Goal: Check status: Check status

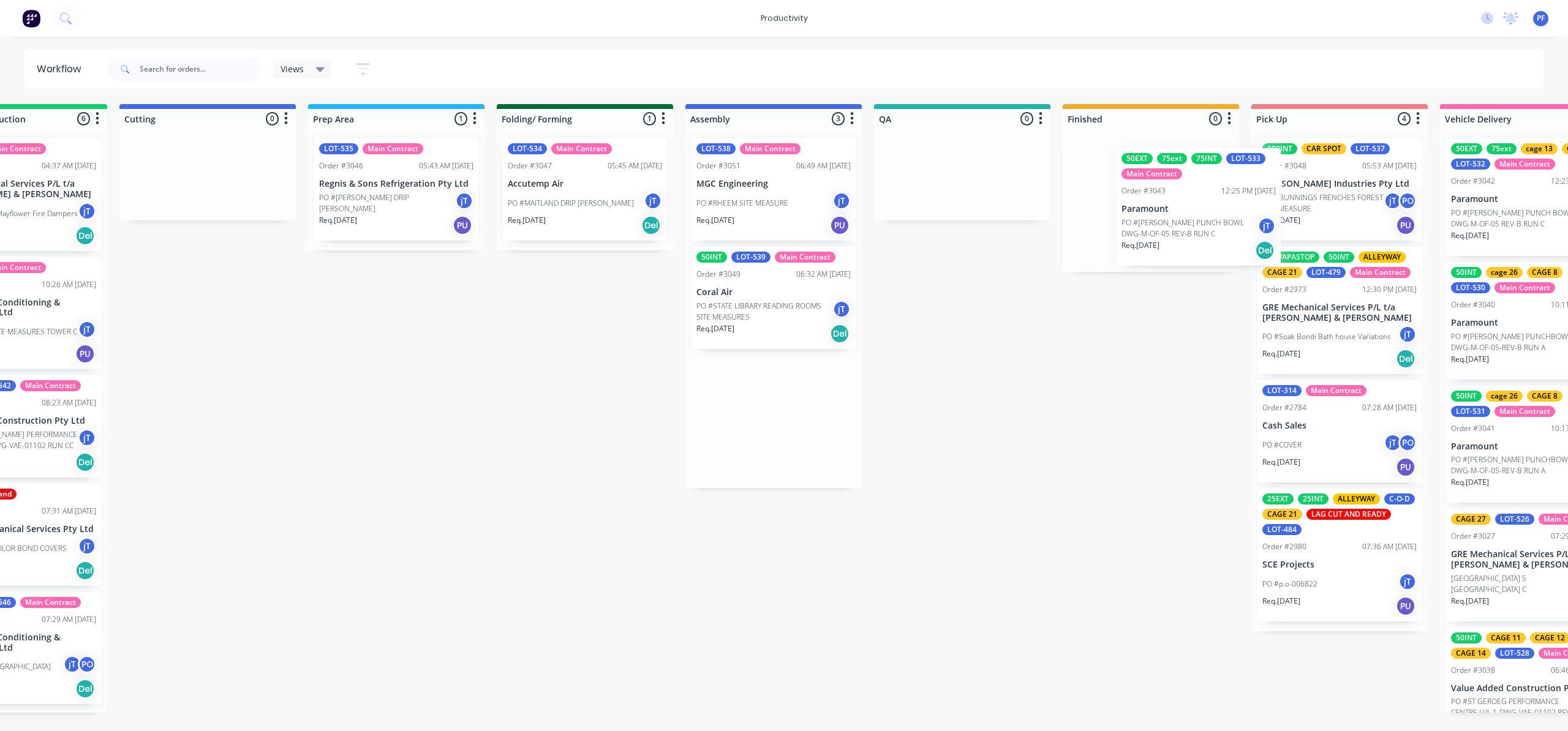
scroll to position [0, 287]
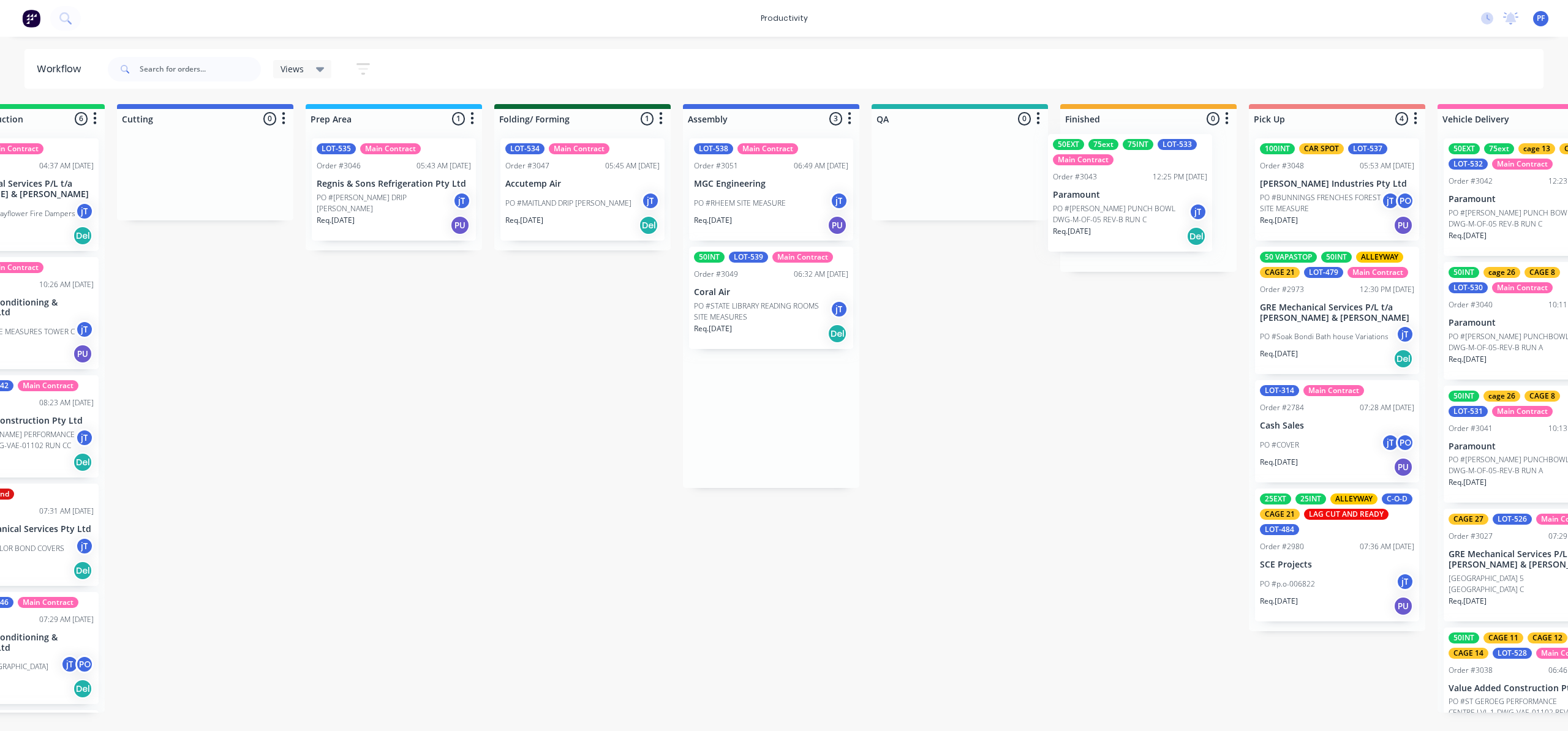
drag, startPoint x: 794, startPoint y: 149, endPoint x: 1145, endPoint y: 141, distance: 351.1
click at [1146, 144] on div "Submitted 40 Order #240 10:47 AM [DATE] Retro Air PO #Freshwater Apts PO Req. […" at bounding box center [903, 409] width 2398 height 609
click at [1139, 192] on div "50EXT 75ext 75INT LOT-533 Main Contract Order #3043 12:25 PM [DATE] Paramount P…" at bounding box center [1148, 197] width 164 height 118
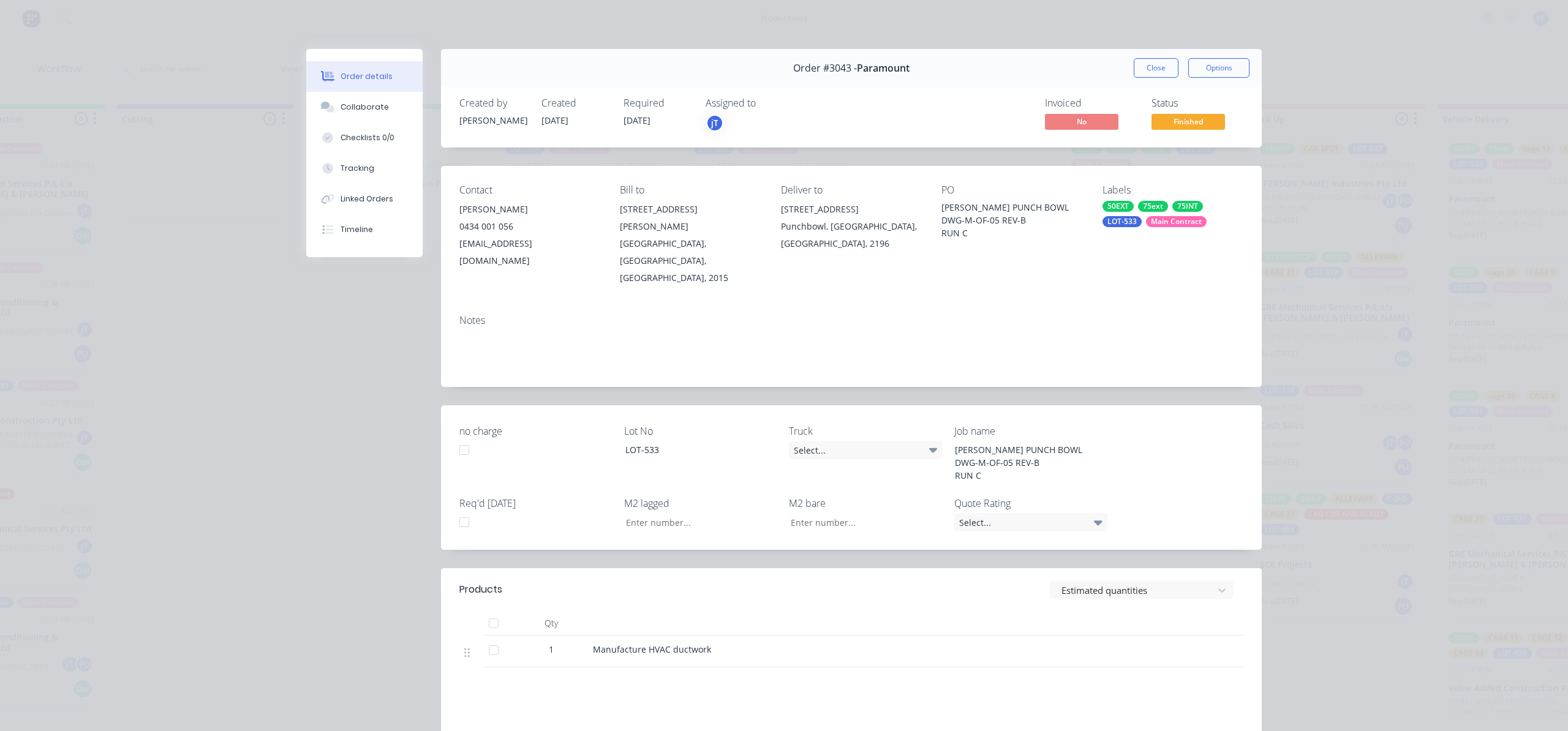
click at [1189, 229] on div "Labels 50EXT 75ext 75INT LOT-533 Main Contract" at bounding box center [1173, 235] width 141 height 102
click at [1186, 224] on div "Main Contract" at bounding box center [1176, 222] width 60 height 11
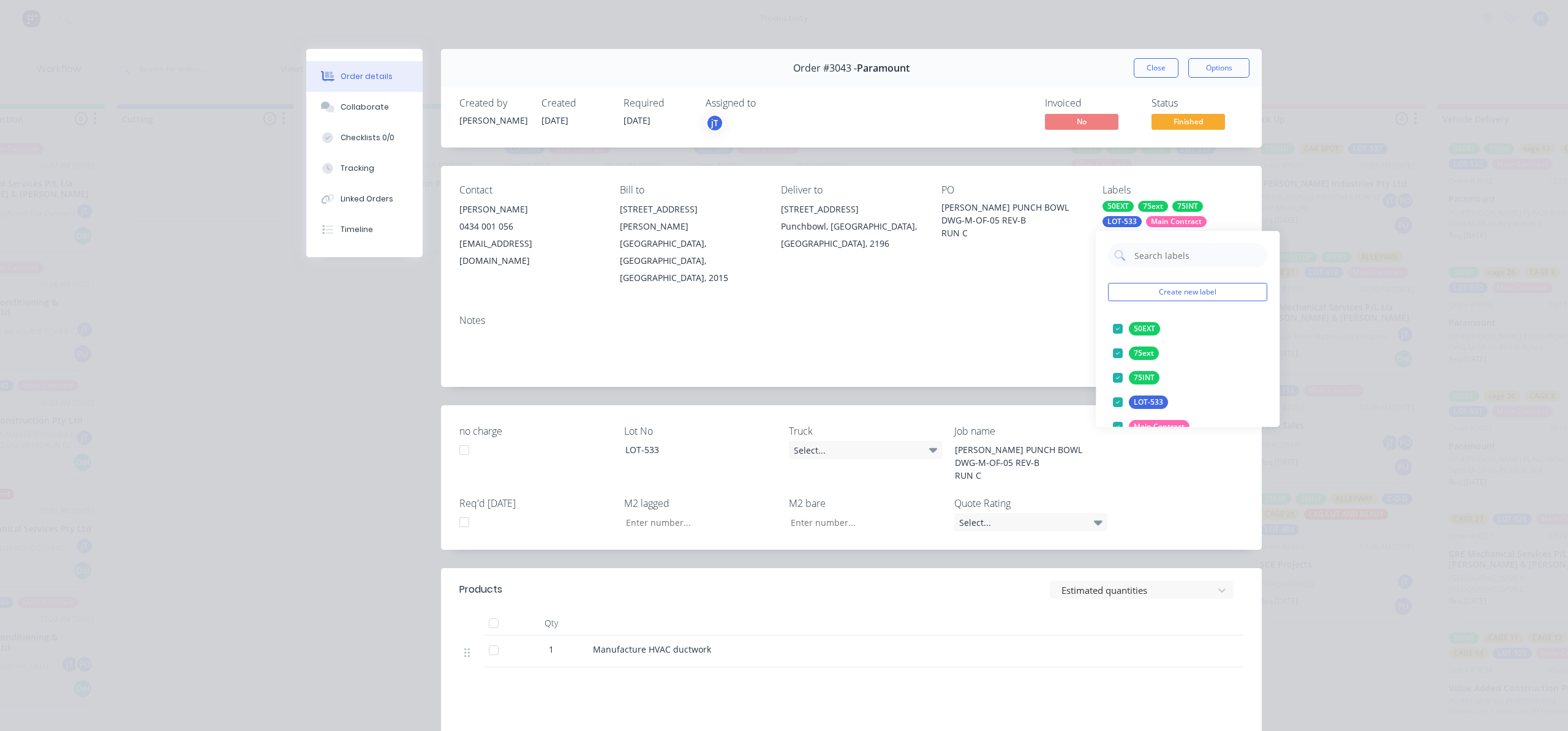
click at [1191, 252] on input "text" at bounding box center [1197, 255] width 128 height 25
type input "30"
click at [1167, 327] on button "CAGE 30" at bounding box center [1140, 329] width 65 height 17
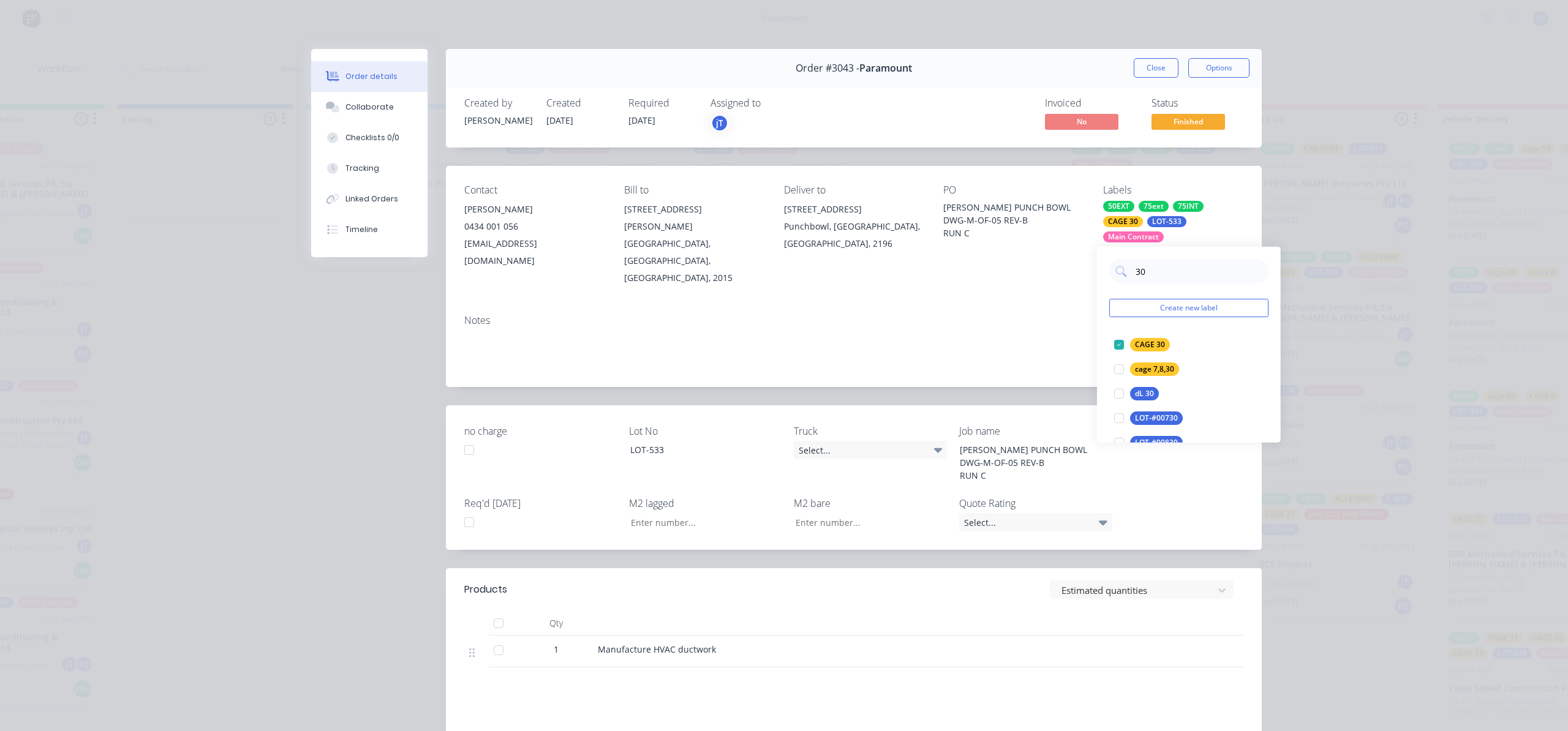
click at [944, 305] on div "Notes" at bounding box center [853, 346] width 815 height 82
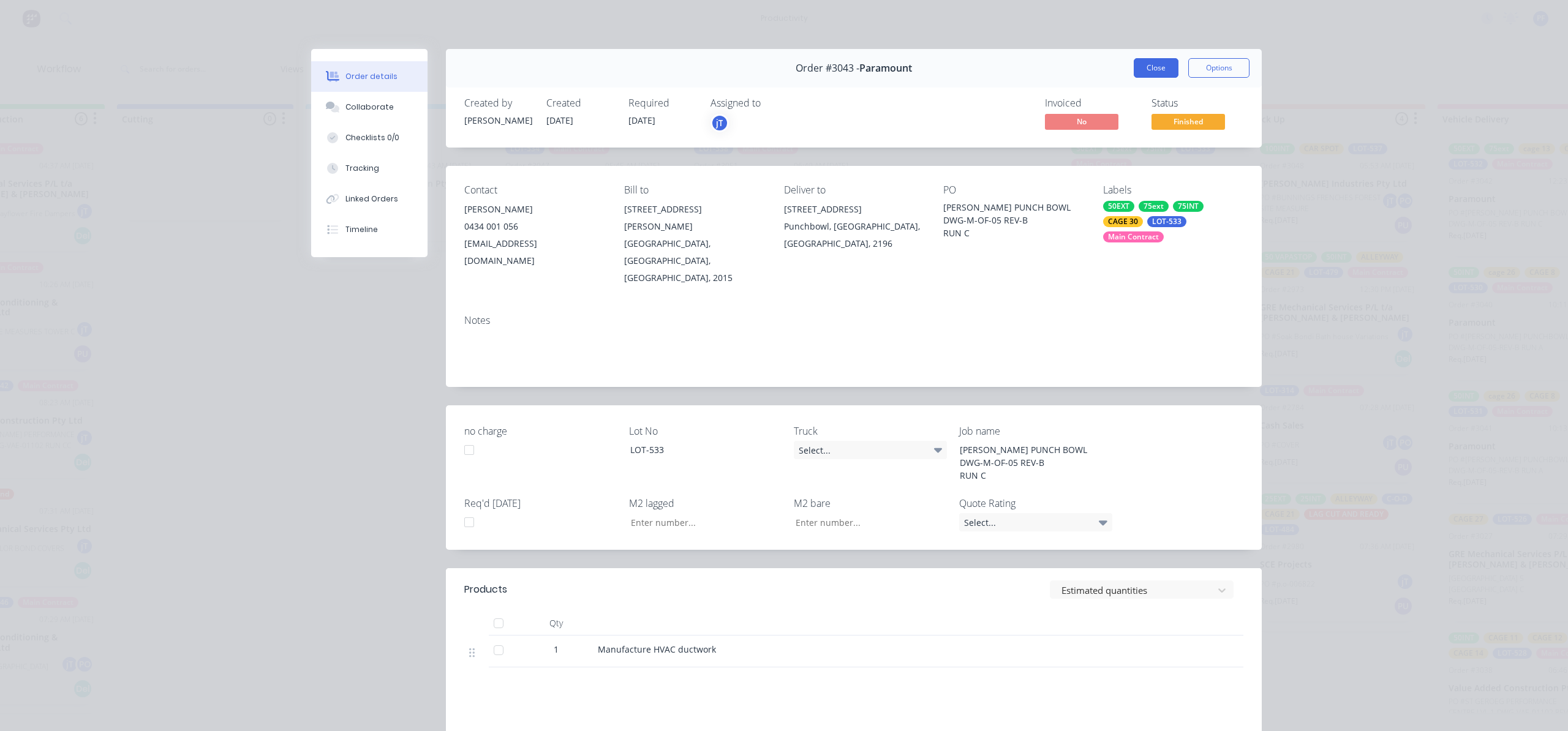
click at [1150, 71] on button "Close" at bounding box center [1156, 68] width 45 height 20
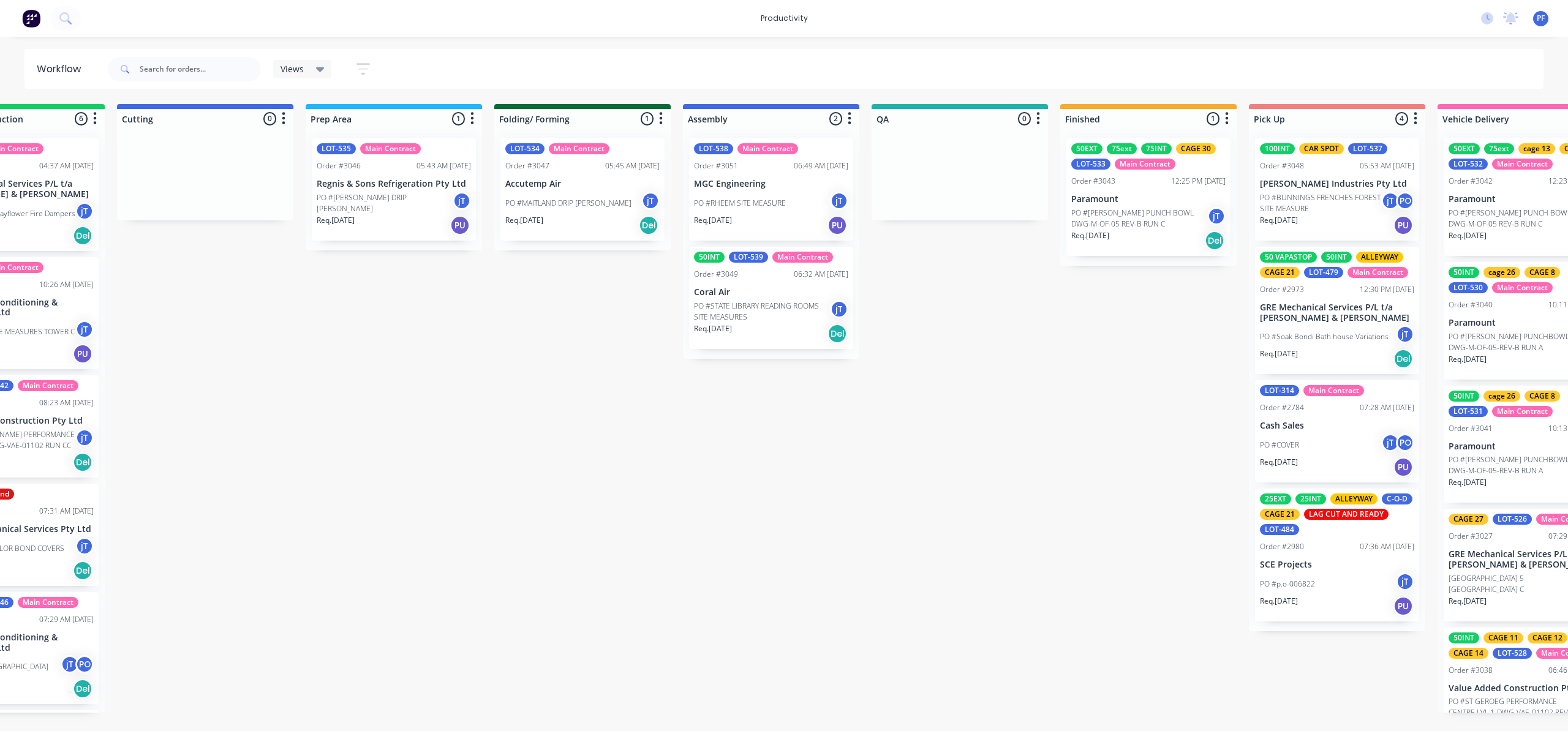
click at [981, 334] on div "Submitted 40 Order #240 10:47 AM [DATE] Retro Air PO #Freshwater Apts PO Req. […" at bounding box center [903, 409] width 2398 height 609
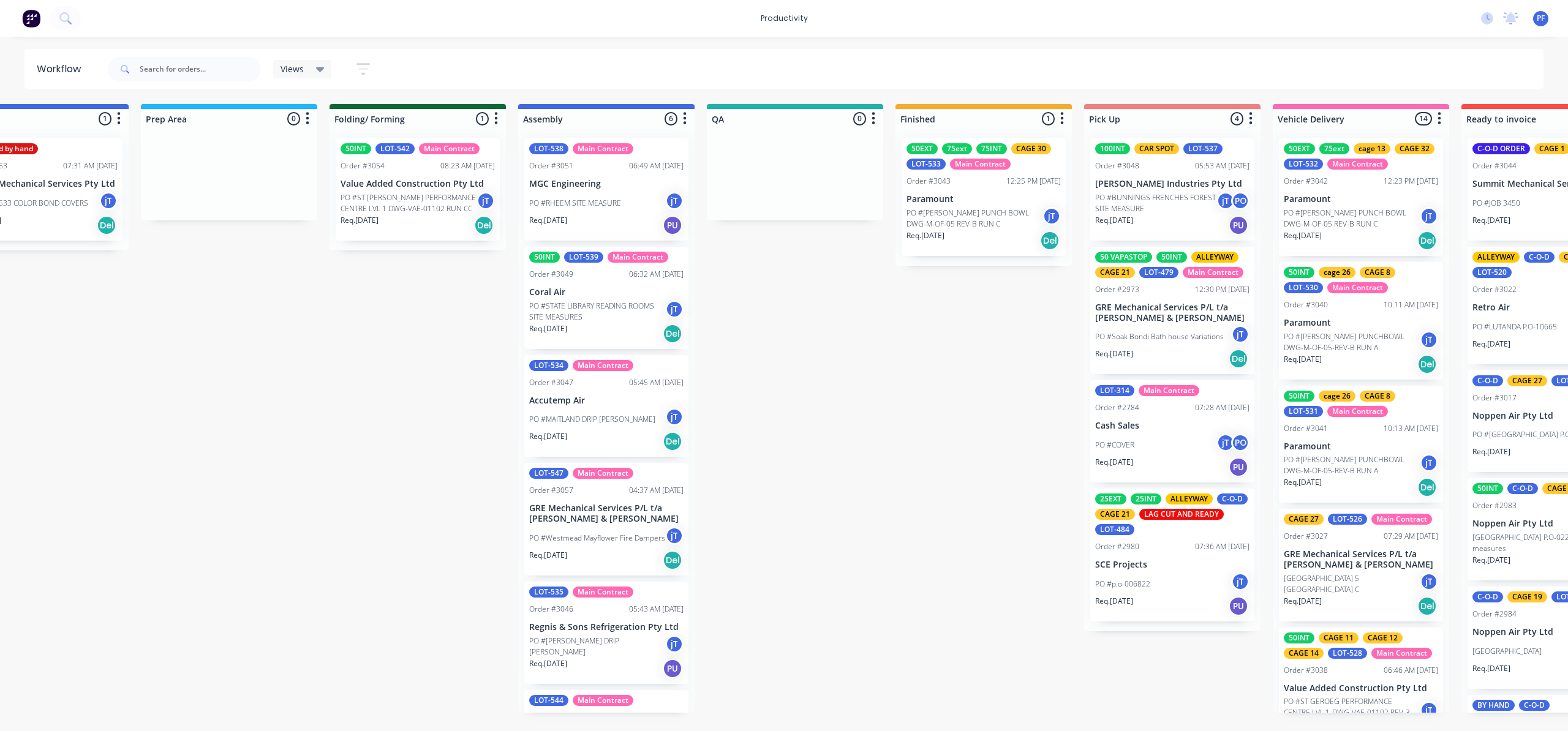
scroll to position [0, 458]
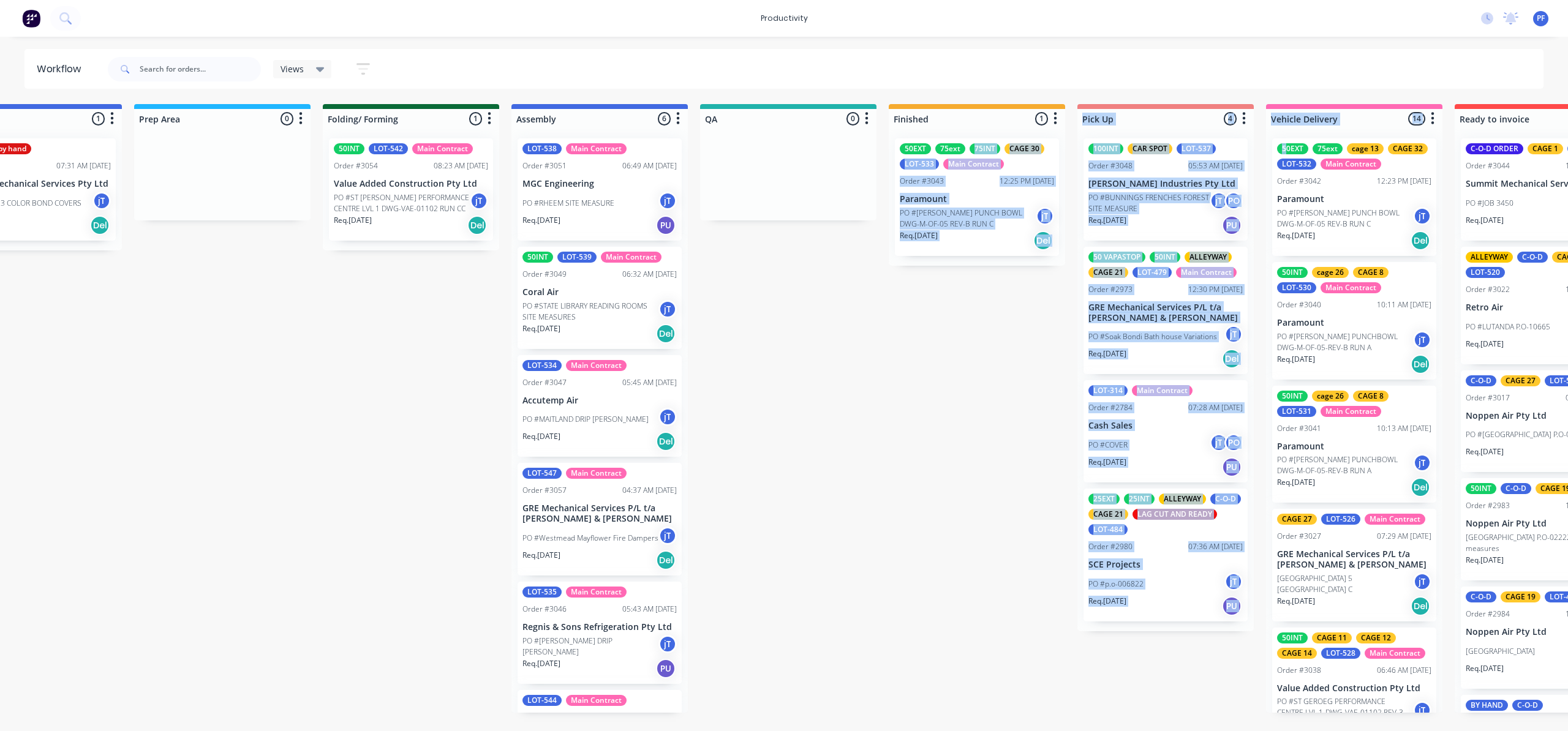
drag, startPoint x: 962, startPoint y: 140, endPoint x: 1039, endPoint y: 165, distance: 81.0
click at [1268, 138] on div "Submitted 40 Order #240 10:47 AM 24/09/24 Retro Air PO #Freshwater Apts PO Req.…" at bounding box center [732, 409] width 2398 height 609
drag, startPoint x: 948, startPoint y: 406, endPoint x: 958, endPoint y: 267, distance: 139.4
click at [948, 405] on div "Submitted 40 Order #240 10:47 AM [DATE] Retro Air PO #Freshwater Apts PO Req. […" at bounding box center [732, 409] width 2398 height 609
click at [916, 363] on div "Submitted 40 Order #240 10:47 AM [DATE] Retro Air PO #Freshwater Apts PO Req. […" at bounding box center [732, 409] width 2398 height 609
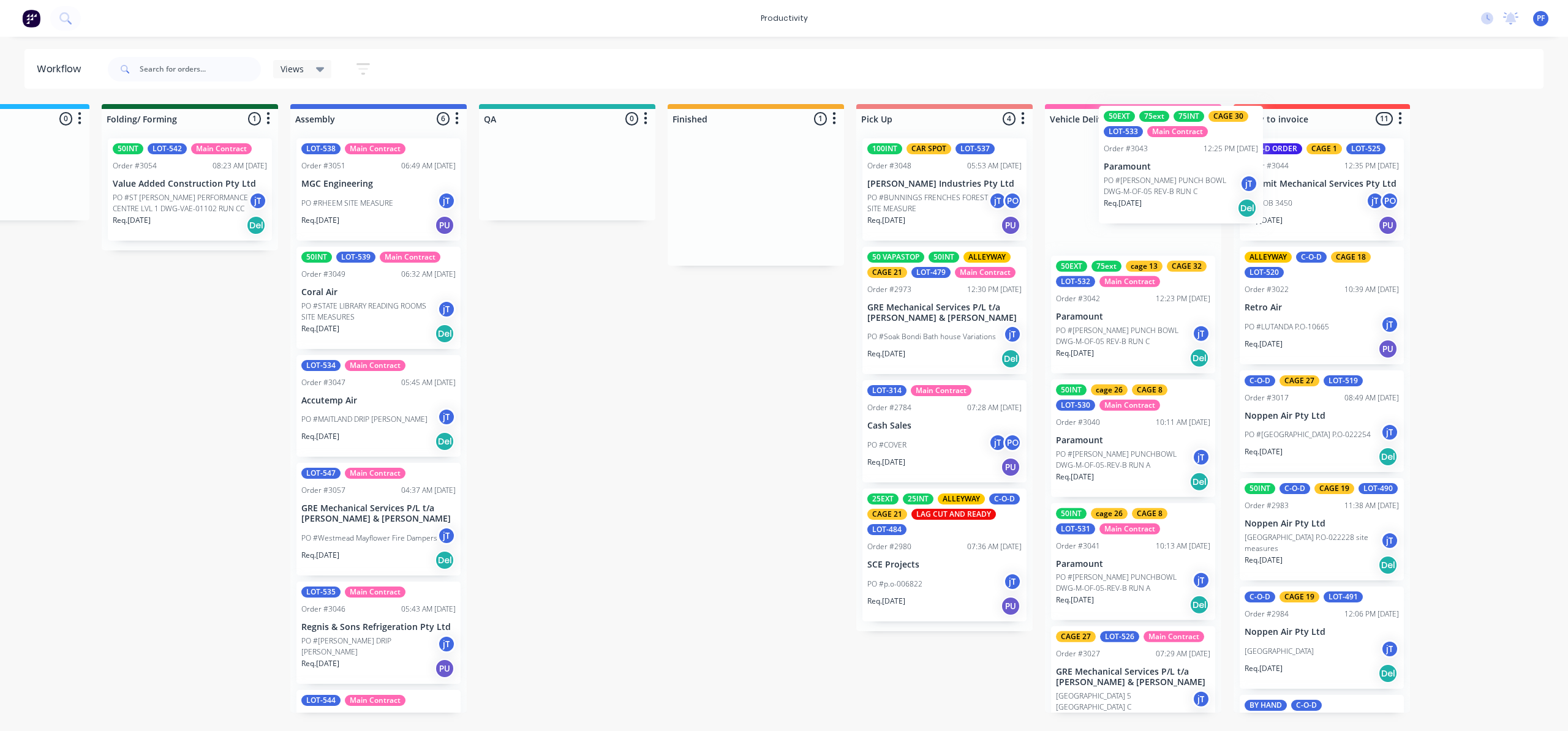
drag, startPoint x: 923, startPoint y: 159, endPoint x: 1119, endPoint y: 126, distance: 198.8
click at [1119, 126] on div "Submitted 40 Order #240 10:47 AM [DATE] Retro Air PO #Freshwater Apts PO Req. […" at bounding box center [510, 409] width 2398 height 609
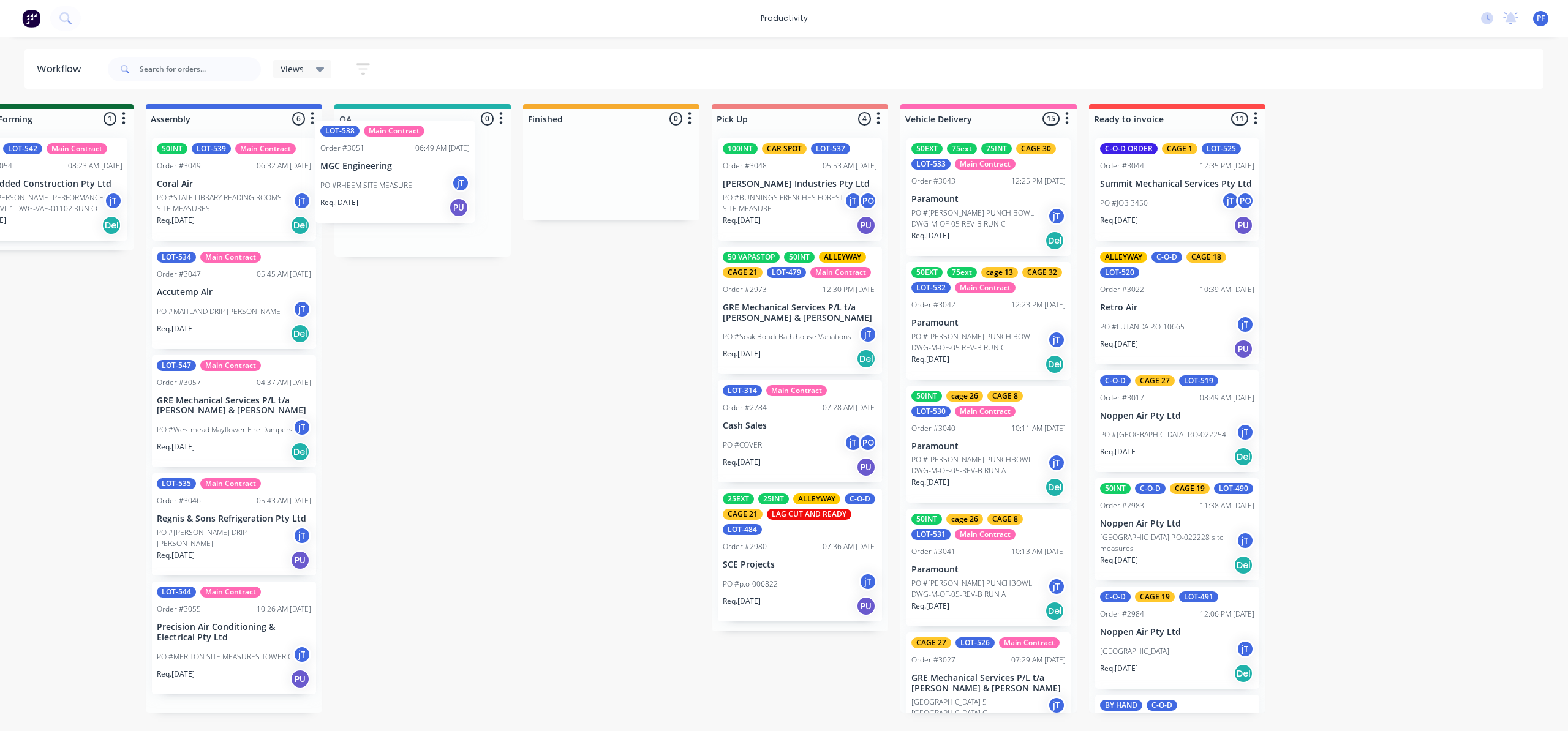
scroll to position [0, 819]
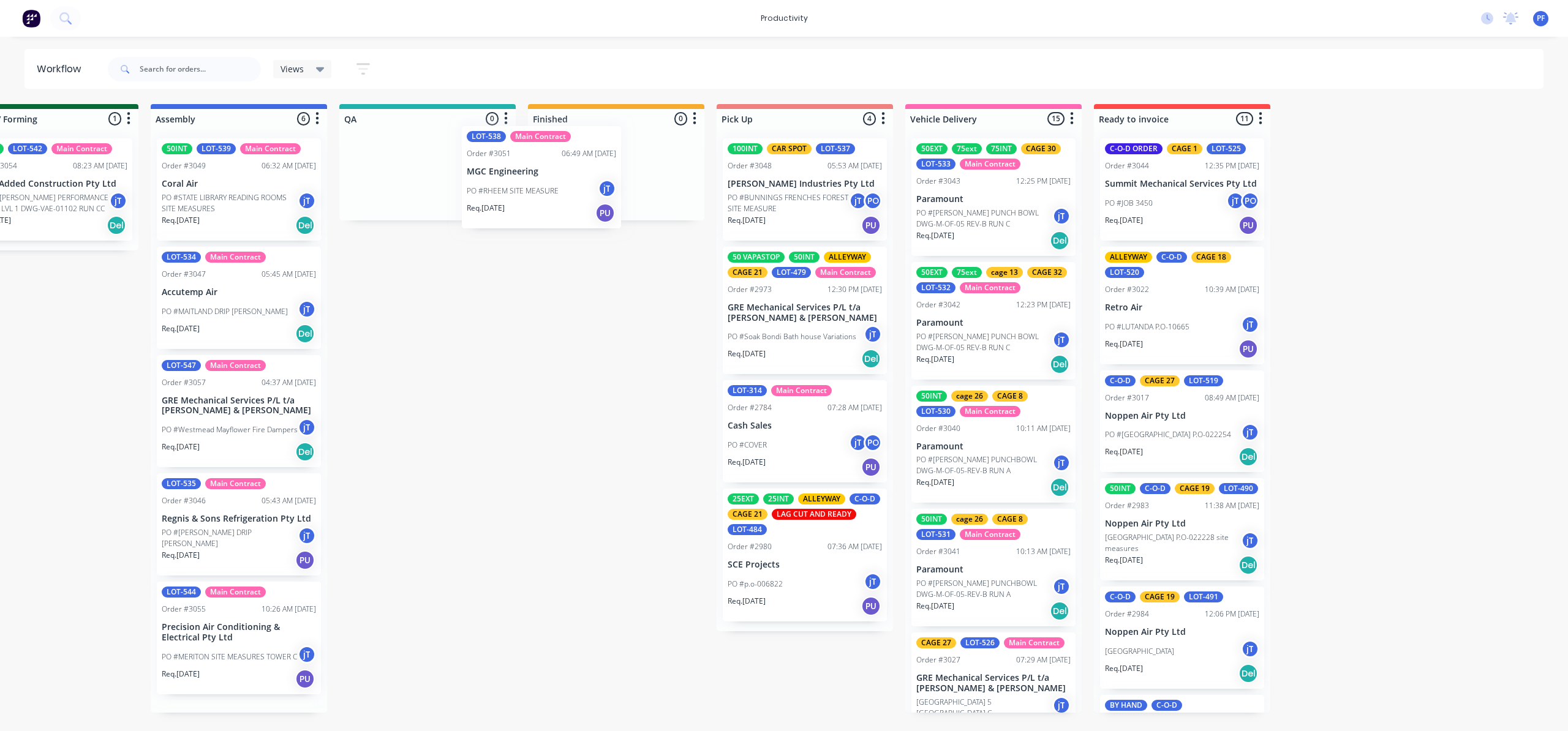
drag, startPoint x: 189, startPoint y: 147, endPoint x: 588, endPoint y: 130, distance: 399.4
click at [586, 131] on div "Submitted 40 Order #240 10:47 AM [DATE] Retro Air PO #Freshwater Apts PO Req. […" at bounding box center [371, 409] width 2398 height 609
click at [584, 141] on div "LOT-538 Main Contract Order #3051 06:49 AM 09/10/25 MGC Engineering PO #RHEEM S…" at bounding box center [616, 190] width 164 height 102
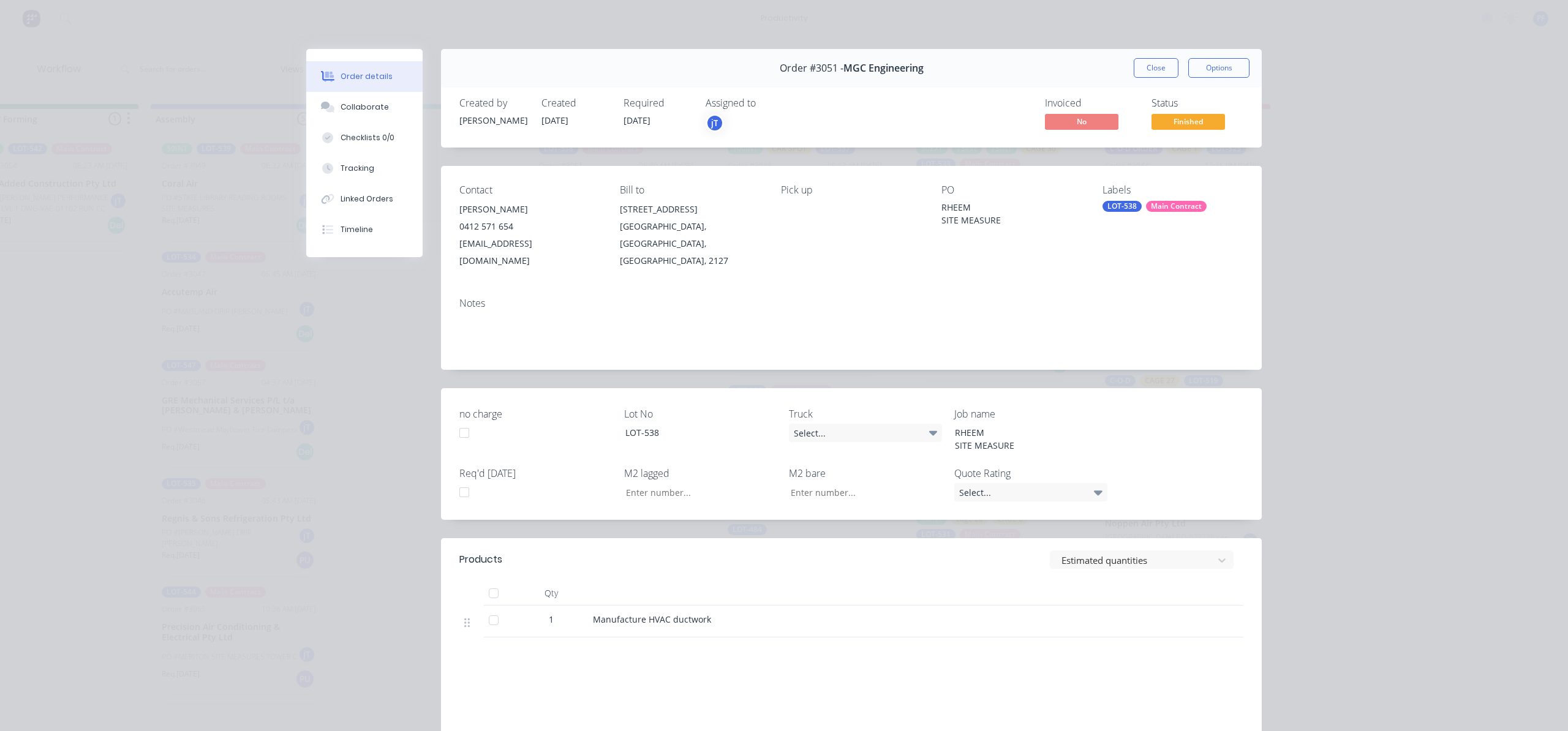
click at [1130, 186] on div "Labels" at bounding box center [1173, 190] width 141 height 12
click at [1121, 203] on div "LOT-538" at bounding box center [1122, 206] width 39 height 11
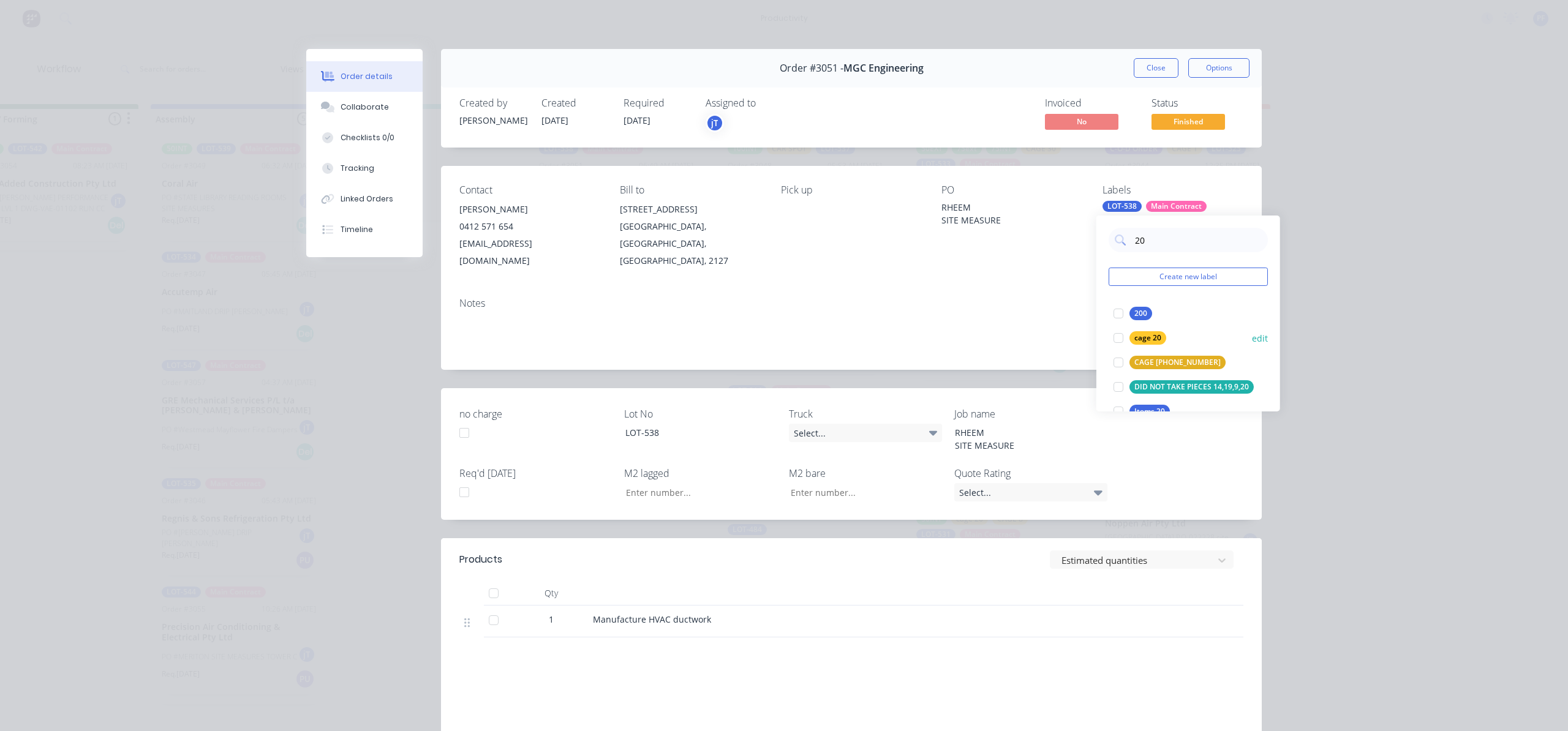
type input "20"
click at [1134, 339] on div "cage 20" at bounding box center [1148, 338] width 37 height 14
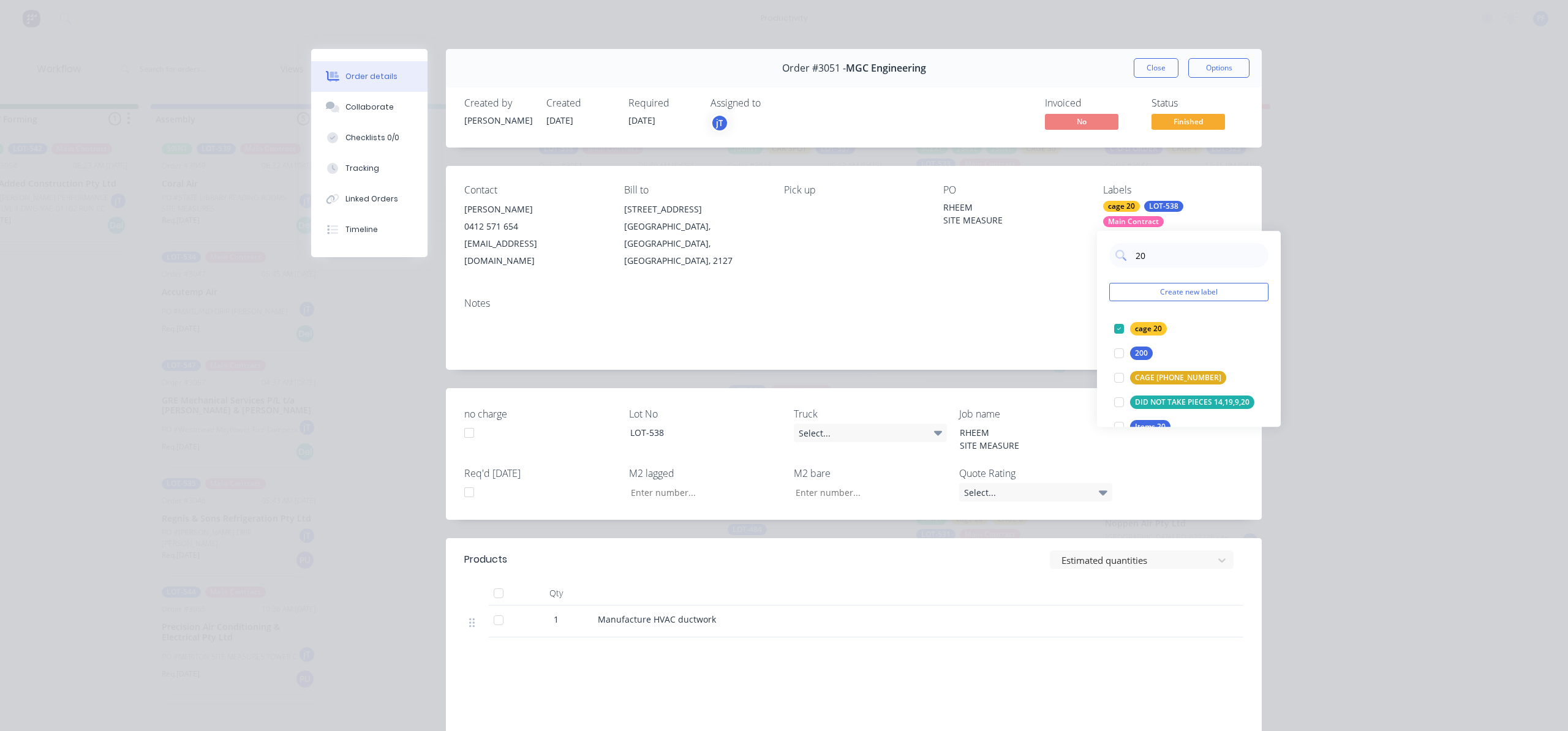
drag, startPoint x: 1066, startPoint y: 338, endPoint x: 1114, endPoint y: 86, distance: 256.5
click at [1066, 336] on div "Notes" at bounding box center [853, 329] width 815 height 82
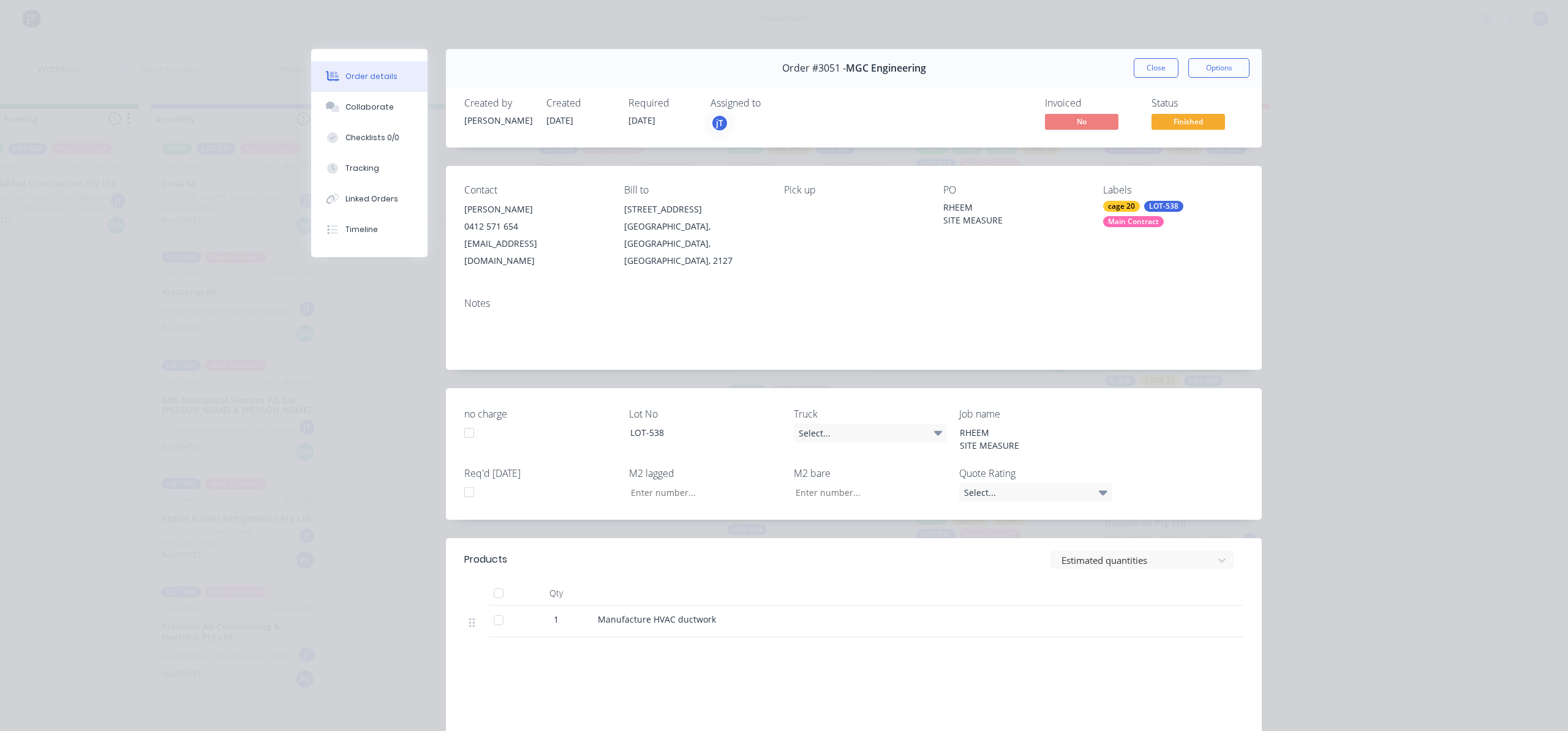
click at [1120, 67] on div "Order #3051 - MGC Engineering Close Options" at bounding box center [853, 68] width 815 height 39
click at [1145, 68] on button "Close" at bounding box center [1156, 68] width 45 height 20
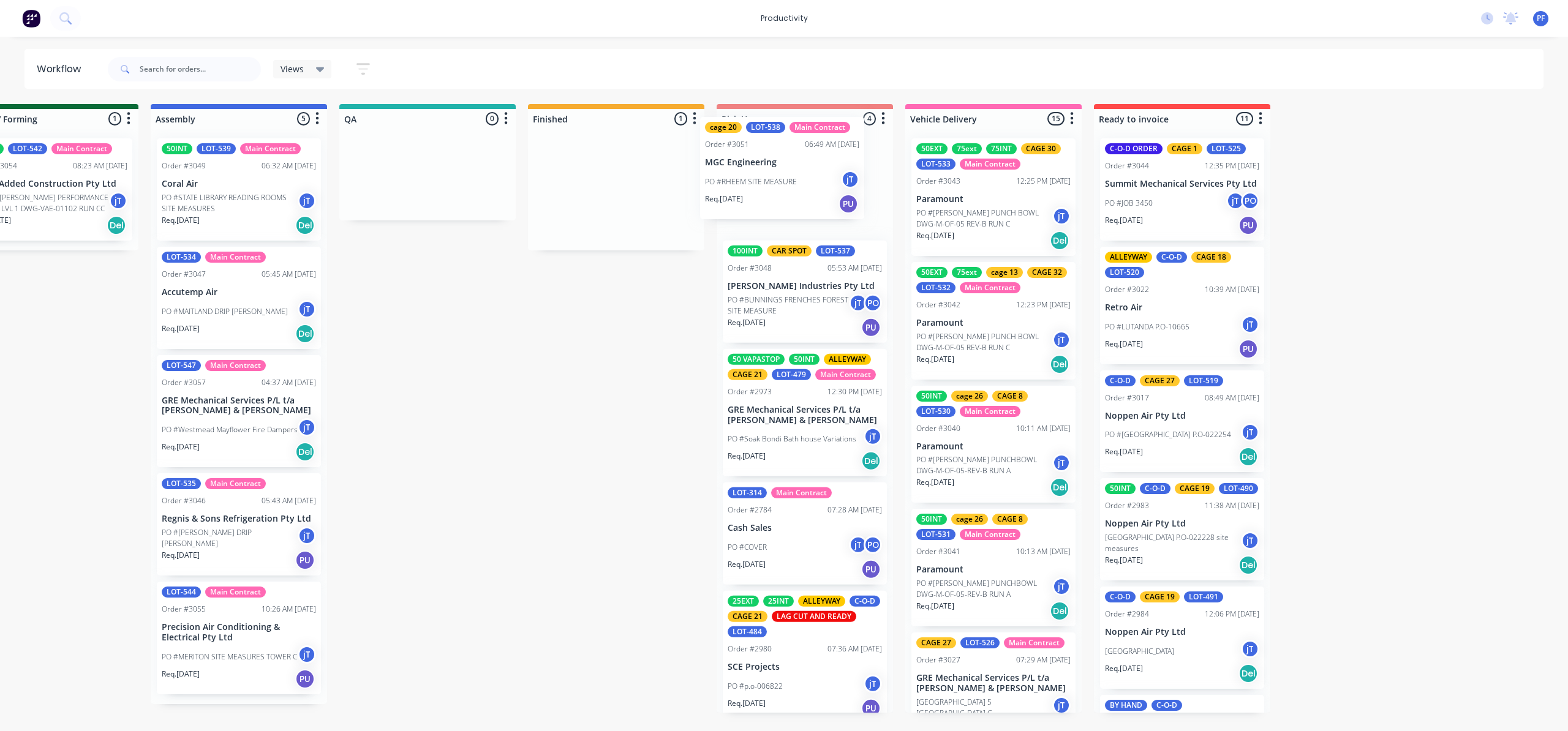
drag, startPoint x: 790, startPoint y: 152, endPoint x: 785, endPoint y: 131, distance: 21.6
click at [785, 131] on div "Submitted 40 Order #240 10:47 AM [DATE] Retro Air PO #Freshwater Apts PO Req. […" at bounding box center [371, 409] width 2398 height 609
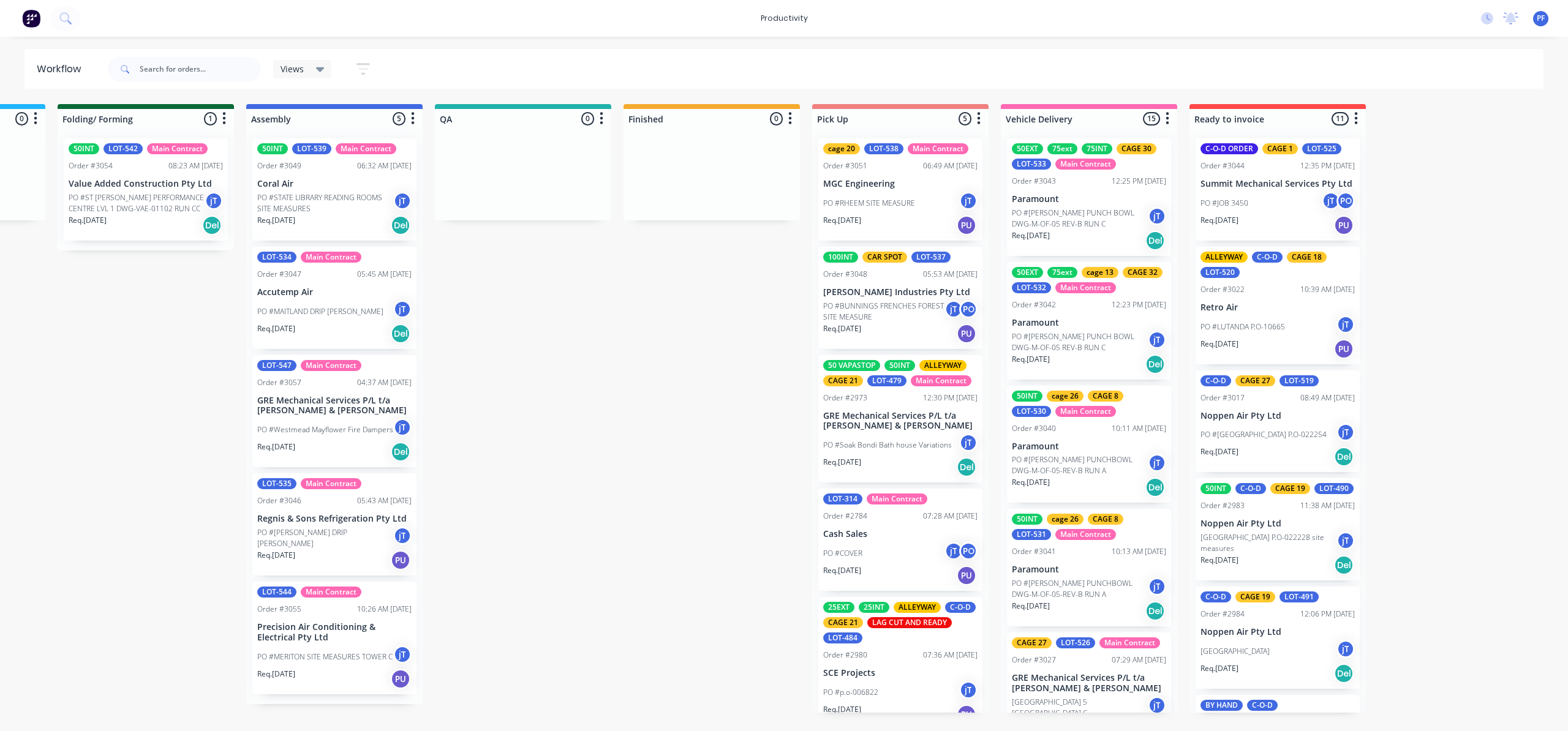
scroll to position [0, 722]
click at [675, 508] on div "Submitted 40 Order #240 10:47 AM [DATE] Retro Air PO #Freshwater Apts PO Req. […" at bounding box center [467, 409] width 2398 height 609
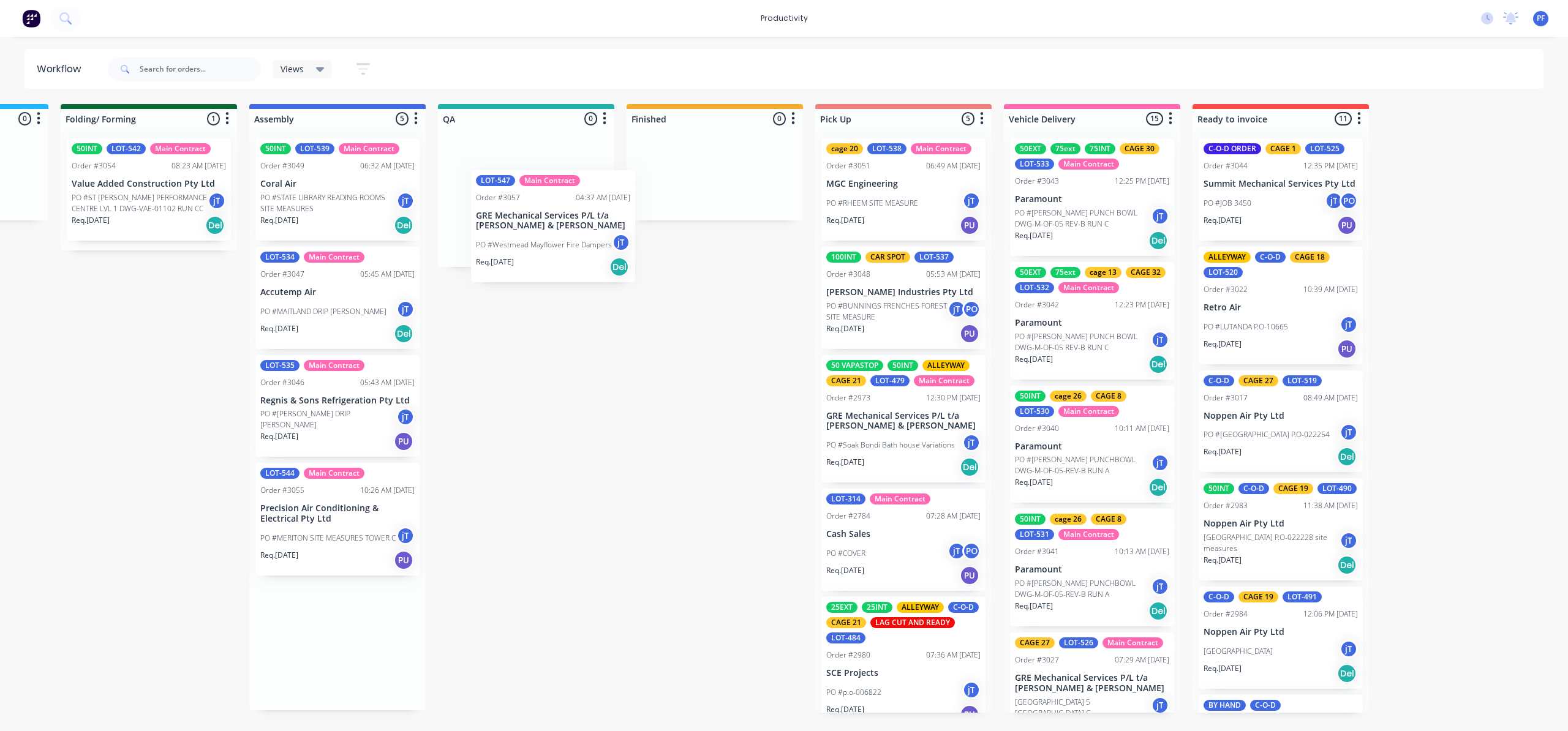
drag, startPoint x: 317, startPoint y: 394, endPoint x: 542, endPoint y: 137, distance: 341.6
click at [542, 143] on div "Submitted 40 Order #240 10:47 AM [DATE] Retro Air PO #Freshwater Apts PO Req. […" at bounding box center [470, 409] width 2398 height 609
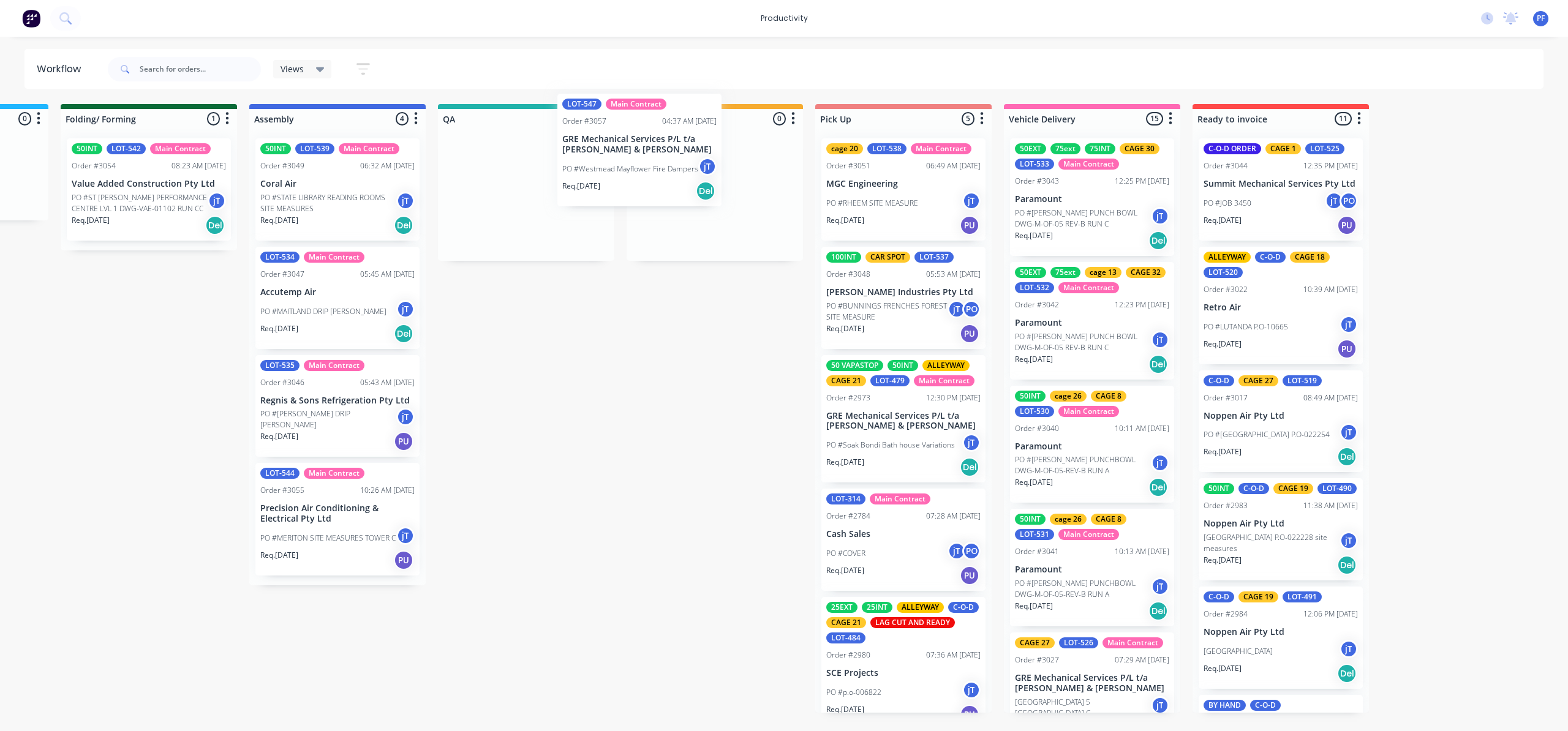
drag, startPoint x: 547, startPoint y: 195, endPoint x: 706, endPoint y: 141, distance: 167.9
click at [704, 135] on div "Submitted 40 Order #240 10:47 AM [DATE] Retro Air PO #Freshwater Apts PO Req. […" at bounding box center [470, 409] width 2398 height 609
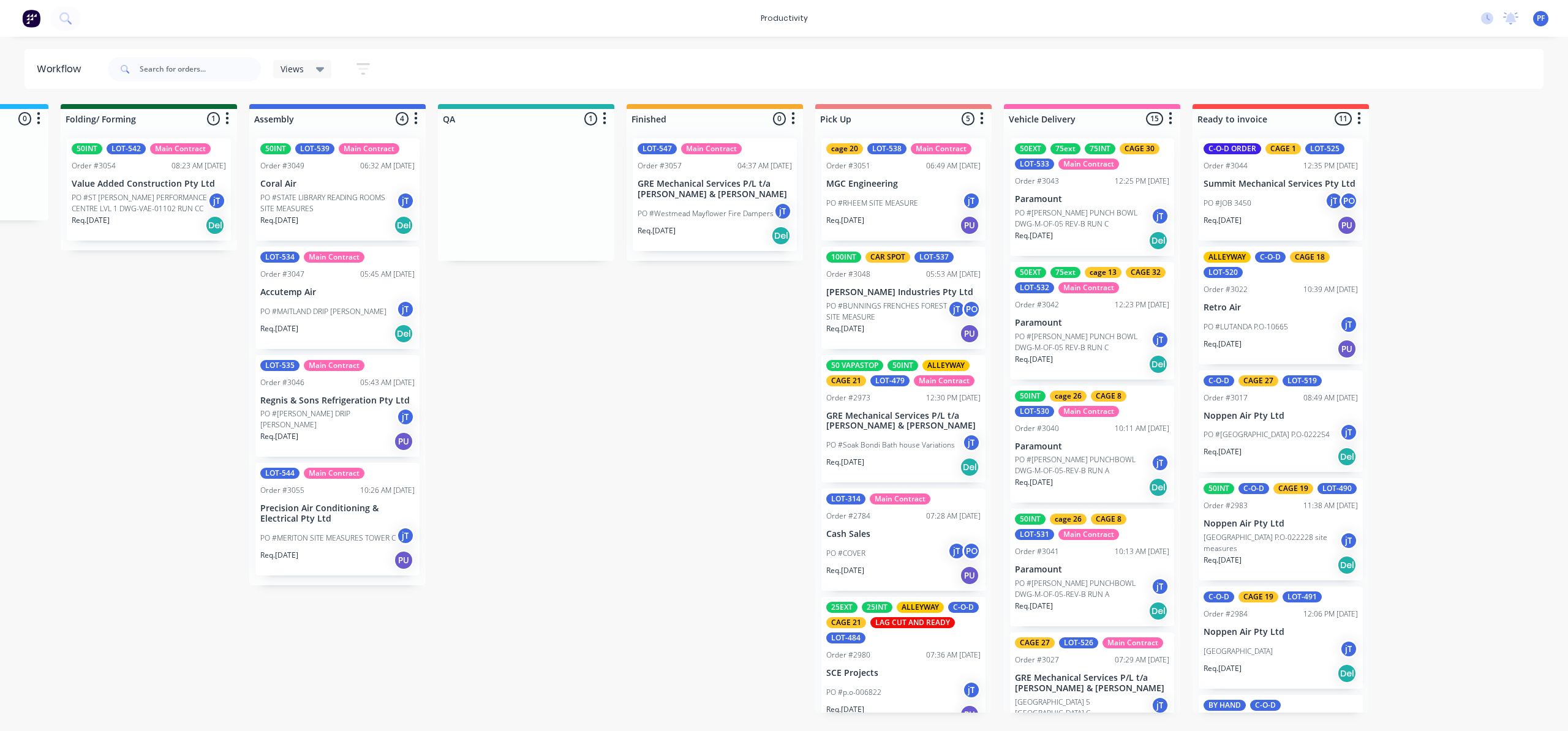
click at [708, 198] on div at bounding box center [714, 195] width 176 height 133
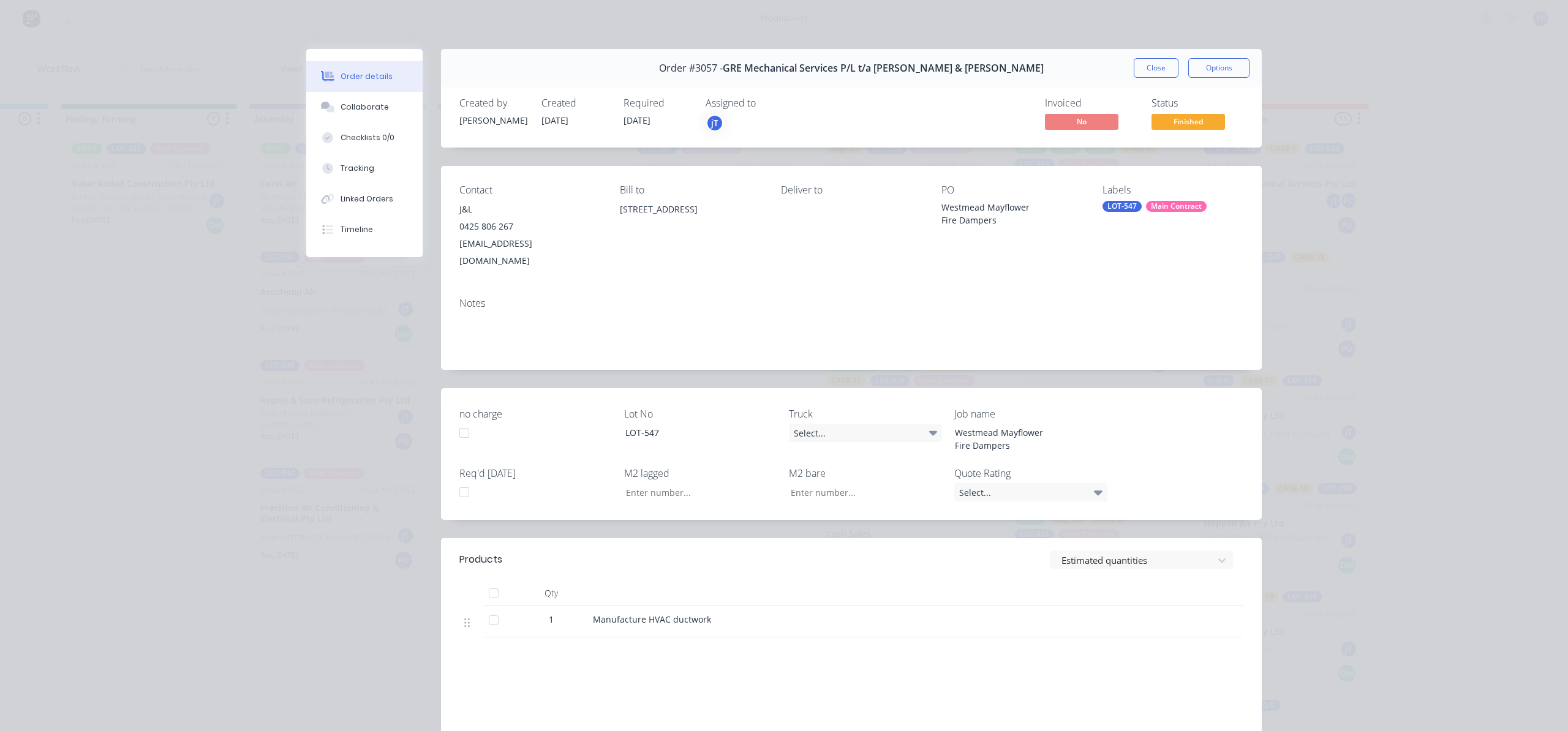
click at [1193, 181] on div "Contact J&L 0425 806 267 JL.Air@outlook.com Bill to 5-6/16 Narabang Way Belrose…" at bounding box center [851, 227] width 820 height 122
click at [1190, 206] on div "Main Contract" at bounding box center [1176, 206] width 60 height 11
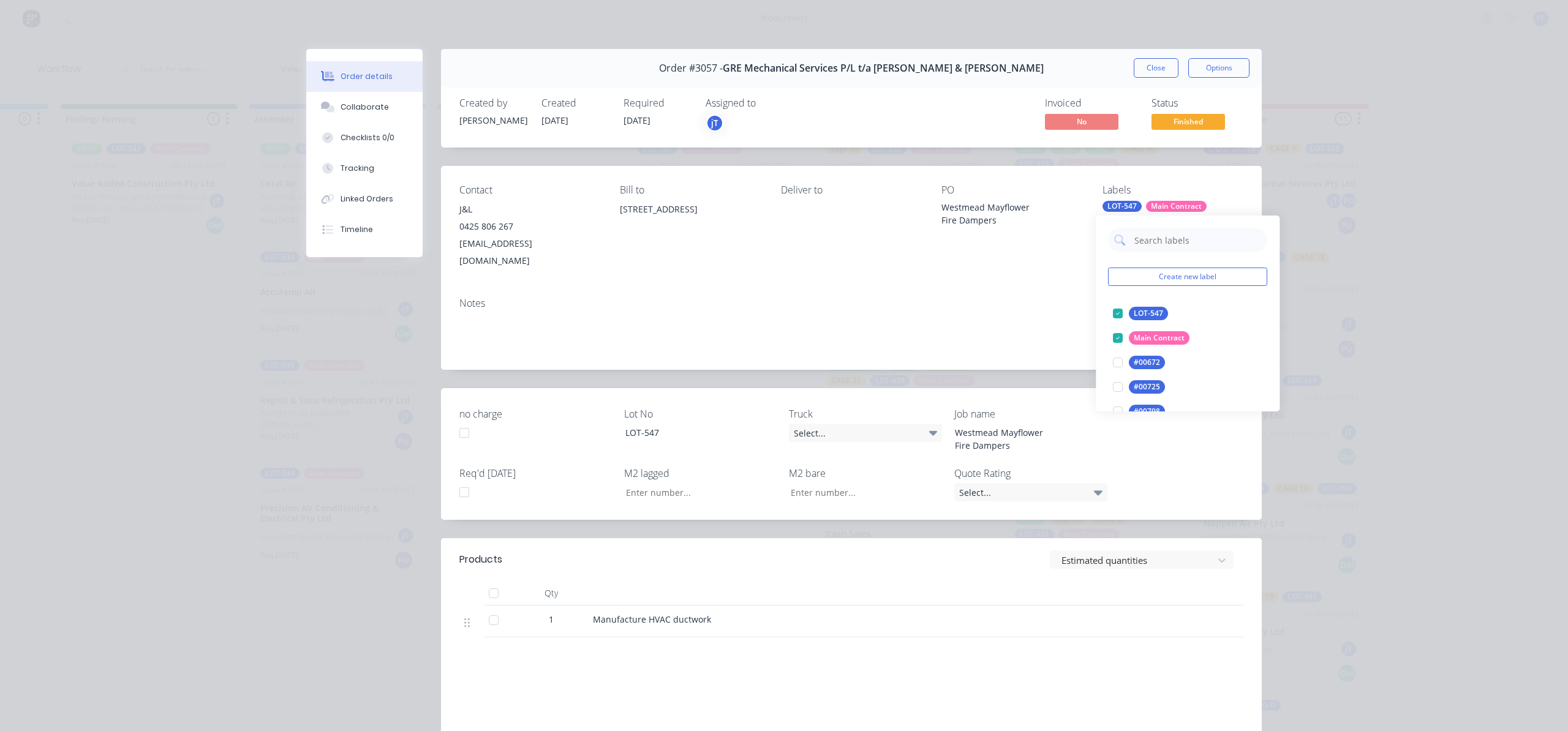
drag, startPoint x: 1190, startPoint y: 210, endPoint x: 1184, endPoint y: 248, distance: 38.5
click at [1184, 248] on input "text" at bounding box center [1197, 240] width 128 height 25
type input "21"
drag, startPoint x: 1120, startPoint y: 297, endPoint x: 1119, endPoint y: 310, distance: 13.0
click at [1120, 299] on div "21 Create new label CAGE 21 edit LOT-#00821 edit LOT-#00921 edit LOT-021 edit L…" at bounding box center [1188, 314] width 184 height 196
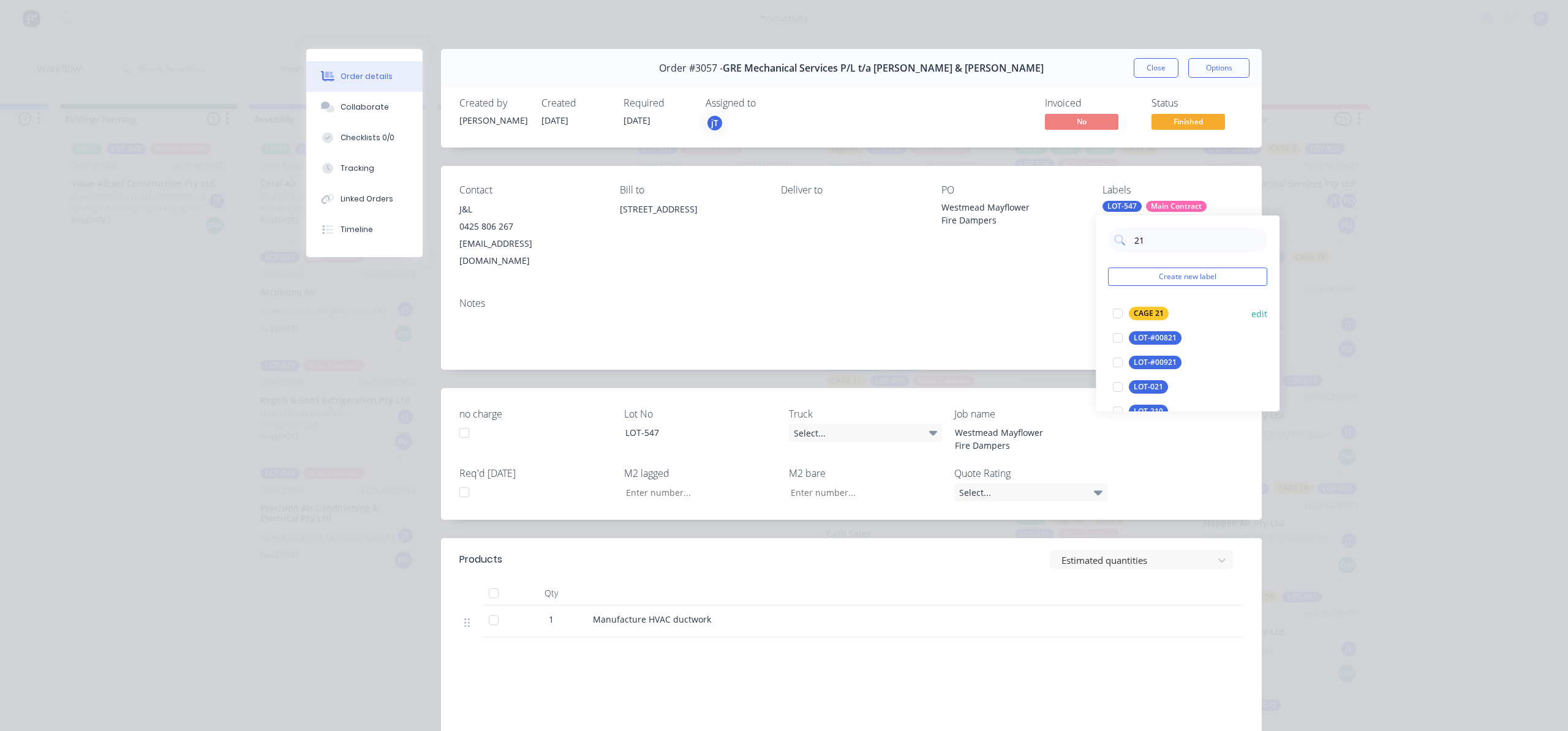
click at [1123, 315] on div at bounding box center [1117, 314] width 25 height 25
click at [1013, 298] on div "Notes" at bounding box center [851, 303] width 784 height 12
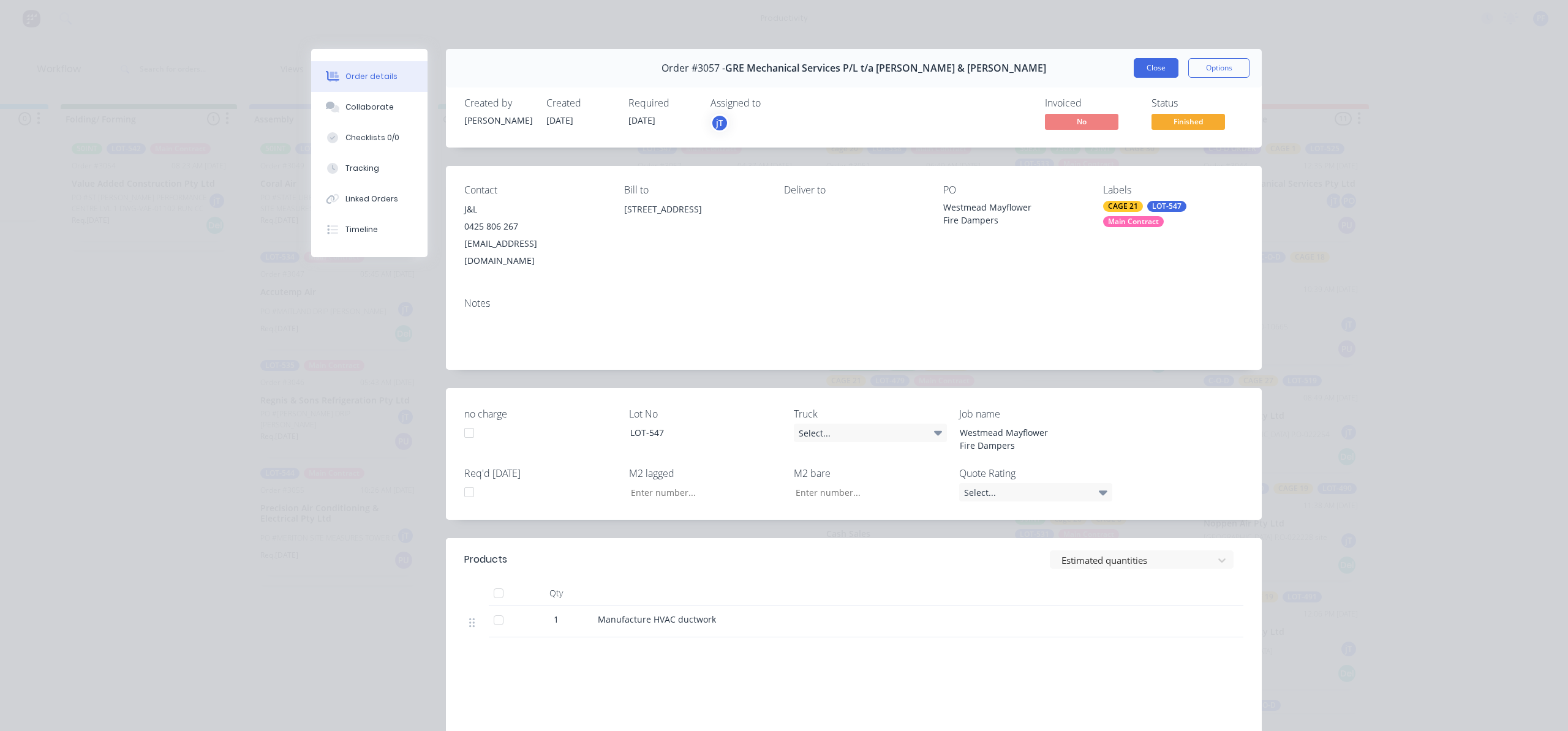
click at [1140, 67] on button "Close" at bounding box center [1156, 68] width 45 height 20
